Goal: Task Accomplishment & Management: Manage account settings

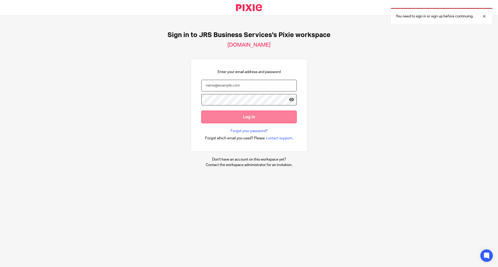
type input "[EMAIL_ADDRESS][DOMAIN_NAME]"
click at [239, 116] on input "Log in" at bounding box center [248, 117] width 95 height 13
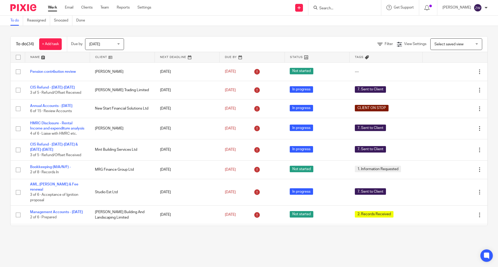
click at [113, 47] on span "[DATE]" at bounding box center [102, 44] width 27 height 11
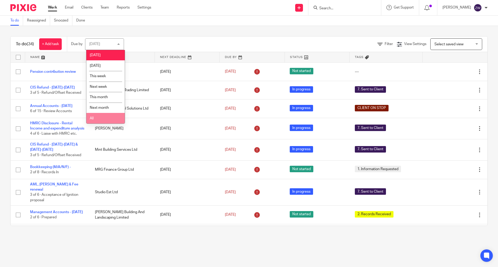
click at [108, 116] on li "All" at bounding box center [105, 118] width 38 height 11
